Goal: Find specific page/section: Find specific page/section

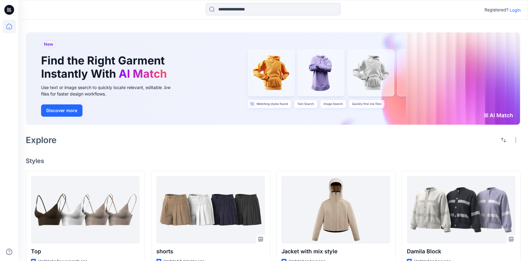
click at [515, 9] on p "Login" at bounding box center [515, 10] width 11 height 6
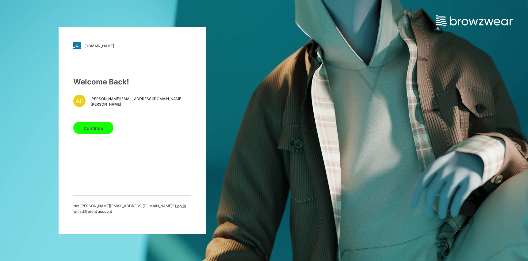
click at [89, 133] on button "Continue" at bounding box center [93, 128] width 40 height 12
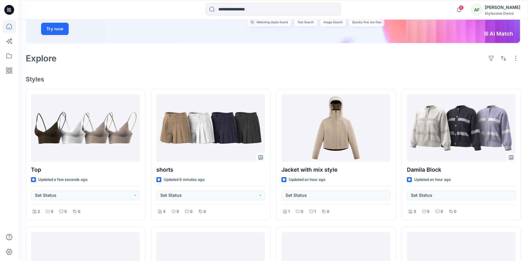
scroll to position [107, 0]
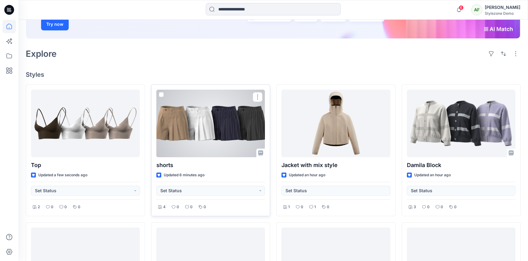
click at [224, 127] on div at bounding box center [210, 123] width 109 height 67
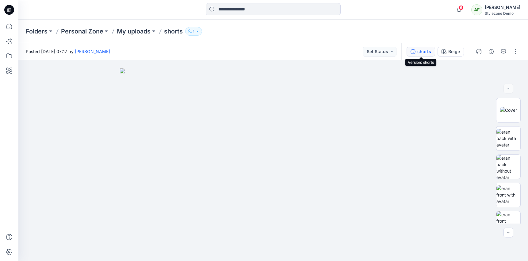
click at [426, 48] on div "shorts" at bounding box center [425, 51] width 14 height 7
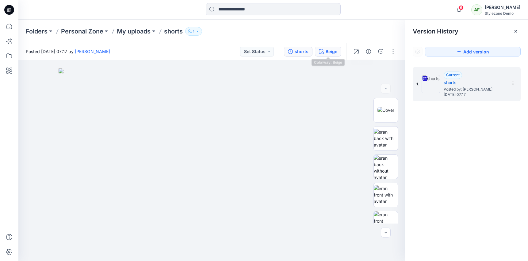
click at [325, 49] on button "Beige" at bounding box center [328, 52] width 26 height 10
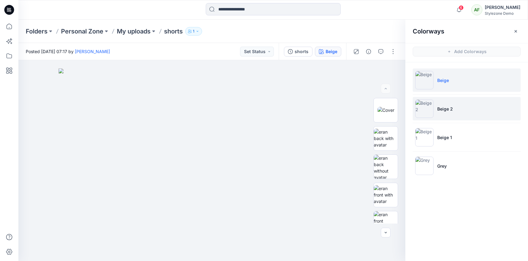
click at [472, 112] on li "Beige 2" at bounding box center [467, 108] width 108 height 23
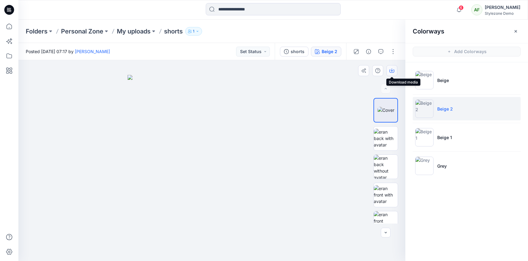
click at [393, 73] on button "button" at bounding box center [392, 70] width 11 height 11
click at [5, 33] on icon at bounding box center [8, 26] width 13 height 13
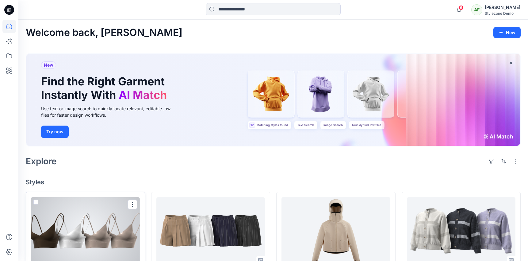
click at [85, 227] on div at bounding box center [85, 230] width 109 height 67
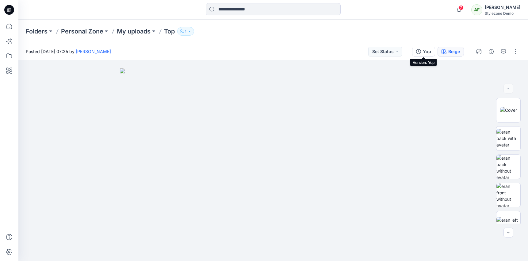
click at [450, 55] on button "Beige" at bounding box center [451, 52] width 26 height 10
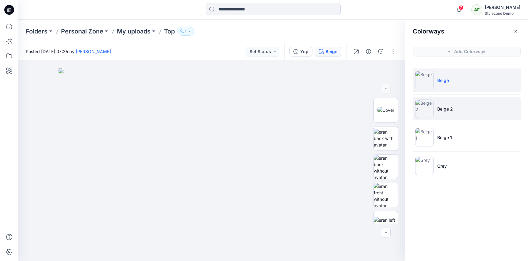
click at [455, 108] on li "Beige 2" at bounding box center [467, 108] width 108 height 23
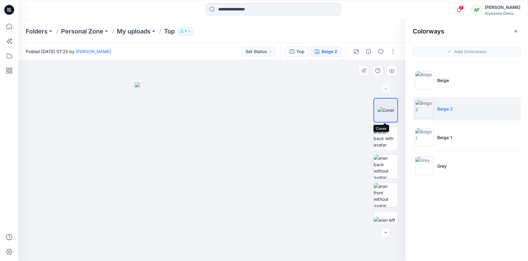
click at [383, 112] on img at bounding box center [386, 110] width 17 height 6
click at [395, 72] on button "button" at bounding box center [392, 70] width 11 height 11
click at [8, 23] on icon at bounding box center [8, 26] width 13 height 13
